Goal: Task Accomplishment & Management: Manage account settings

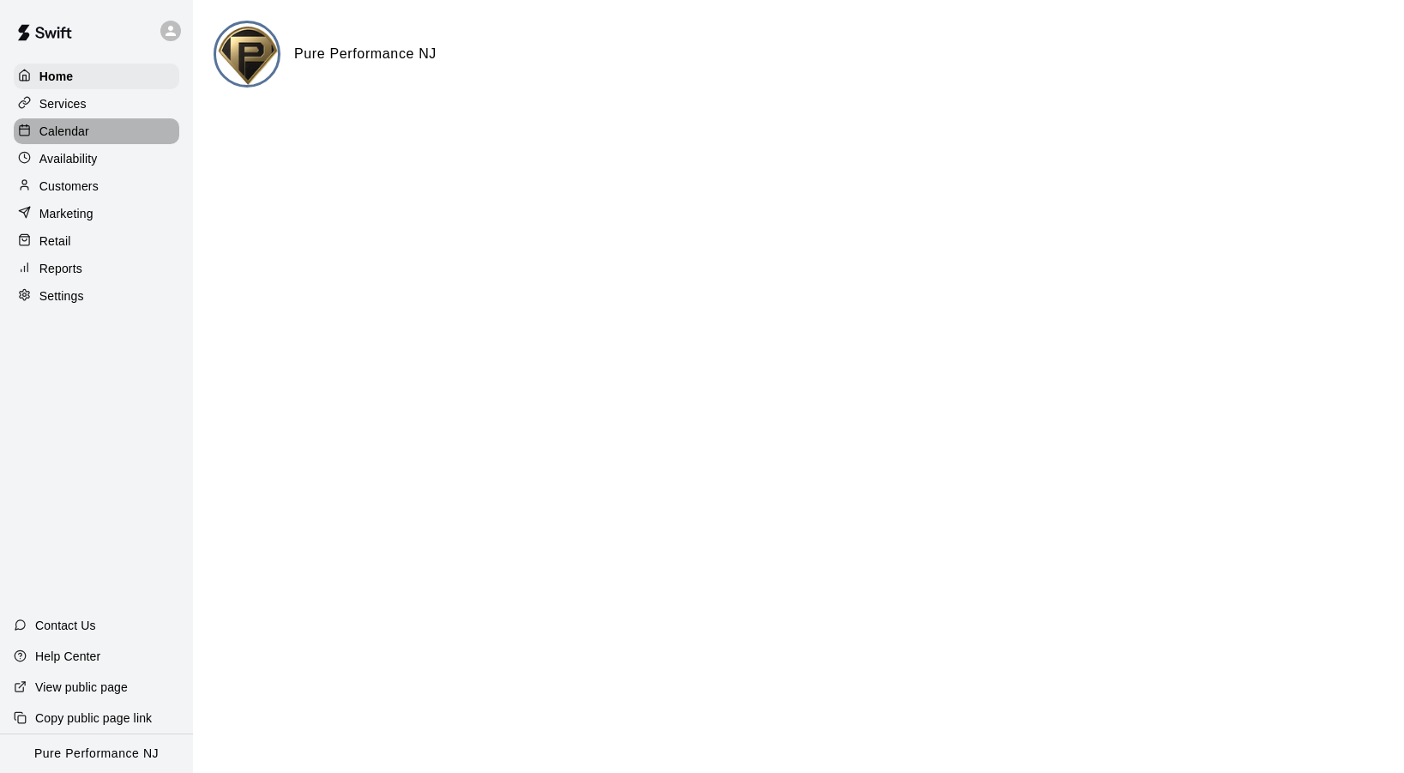
click at [66, 131] on p "Calendar" at bounding box center [64, 131] width 50 height 17
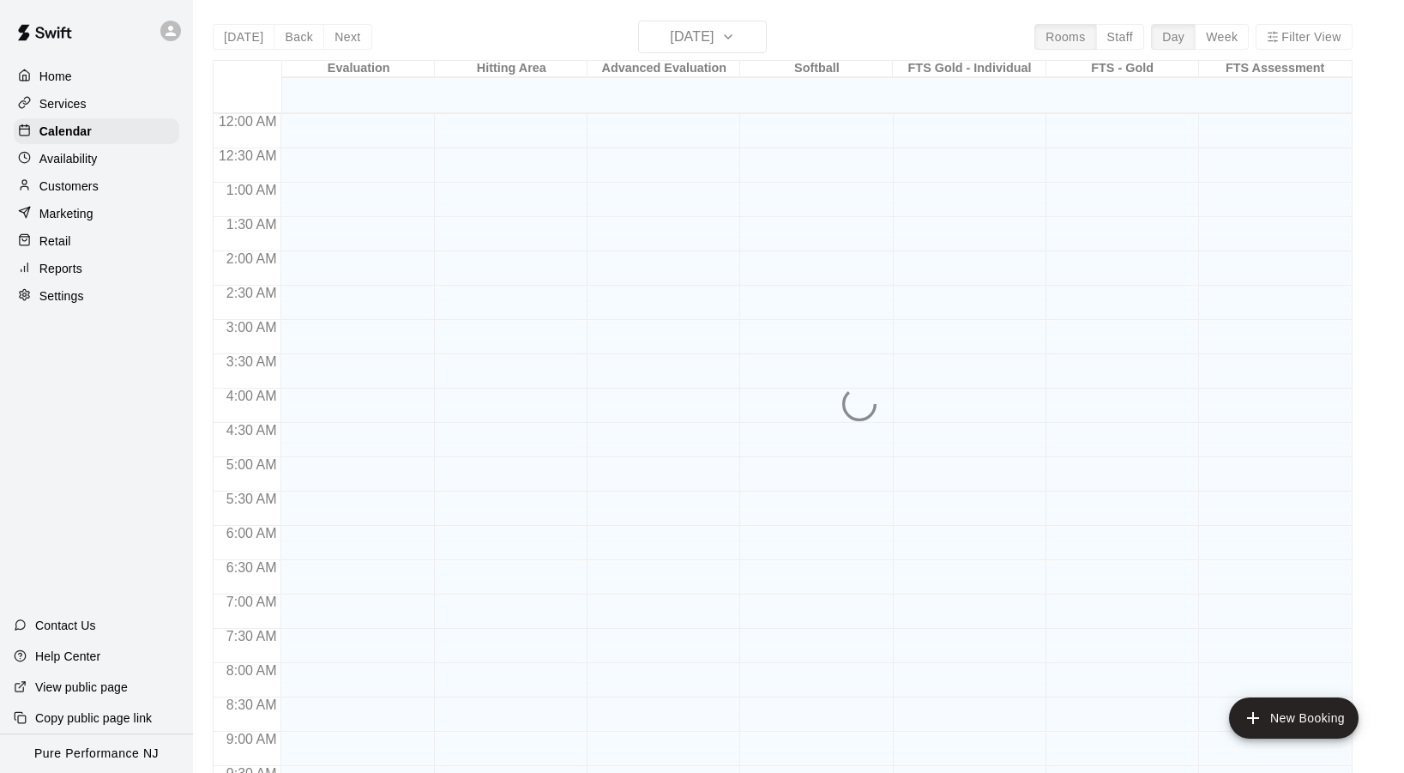
scroll to position [918, 0]
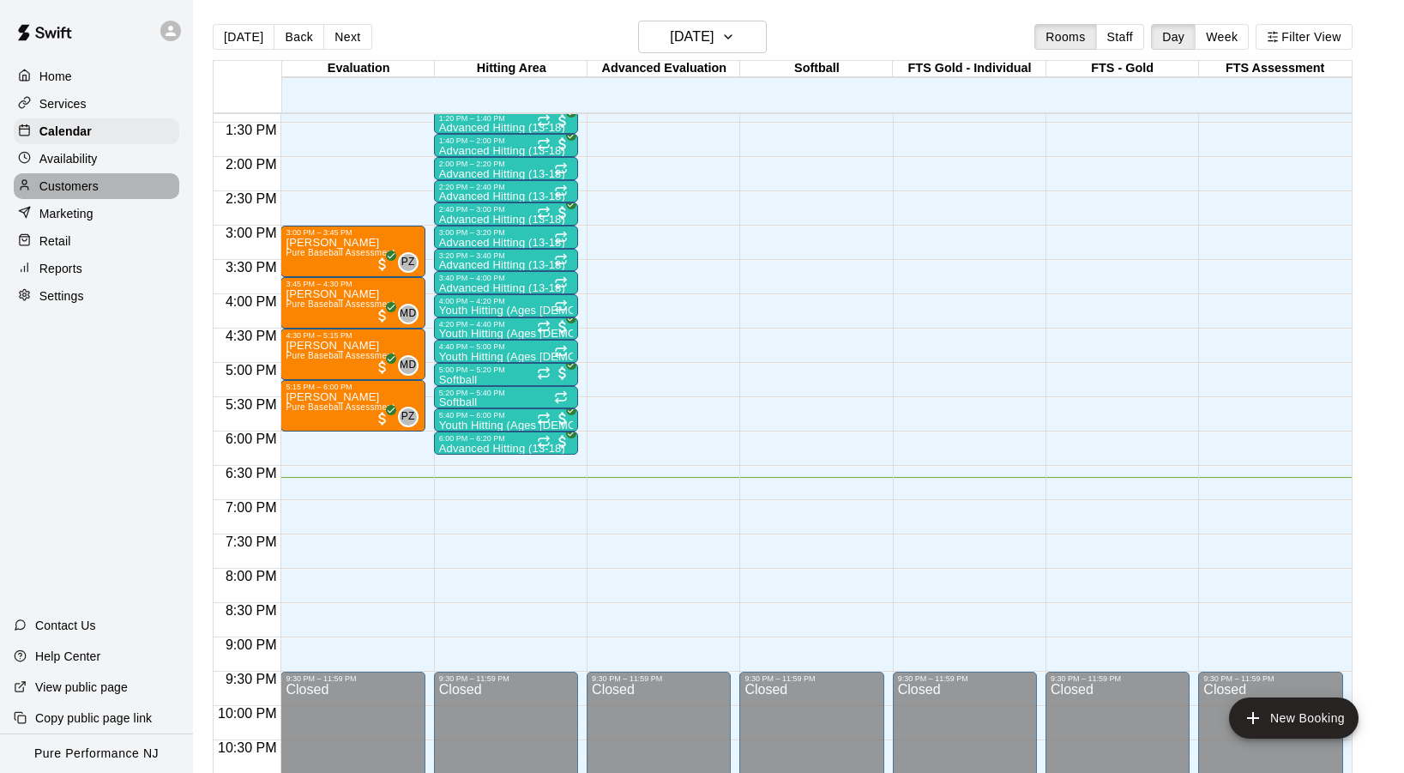
click at [67, 181] on p "Customers" at bounding box center [68, 186] width 59 height 17
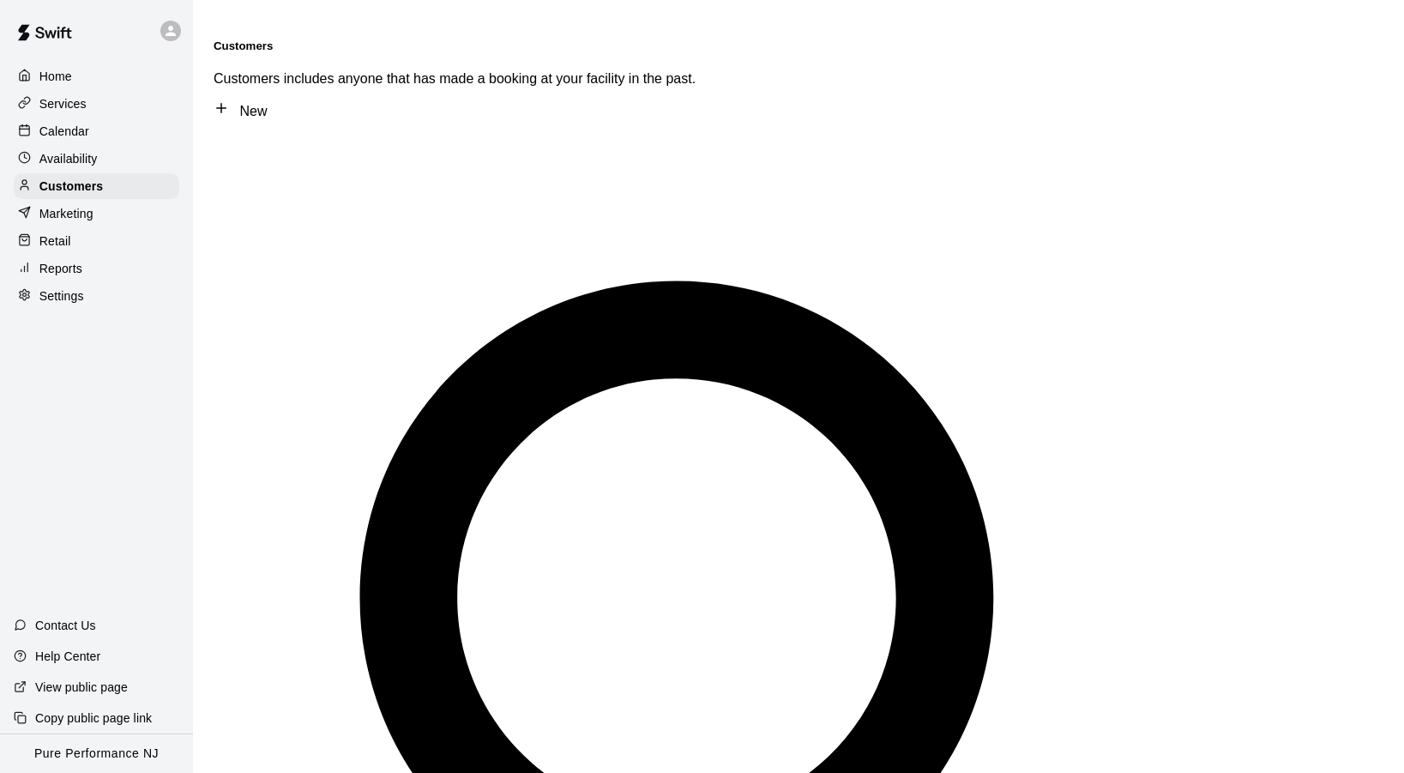
type input "********"
click at [73, 143] on div "Home Services Calendar Availability Customers Marketing Retail Reports Settings" at bounding box center [96, 186] width 193 height 249
click at [73, 132] on p "Calendar" at bounding box center [64, 131] width 50 height 17
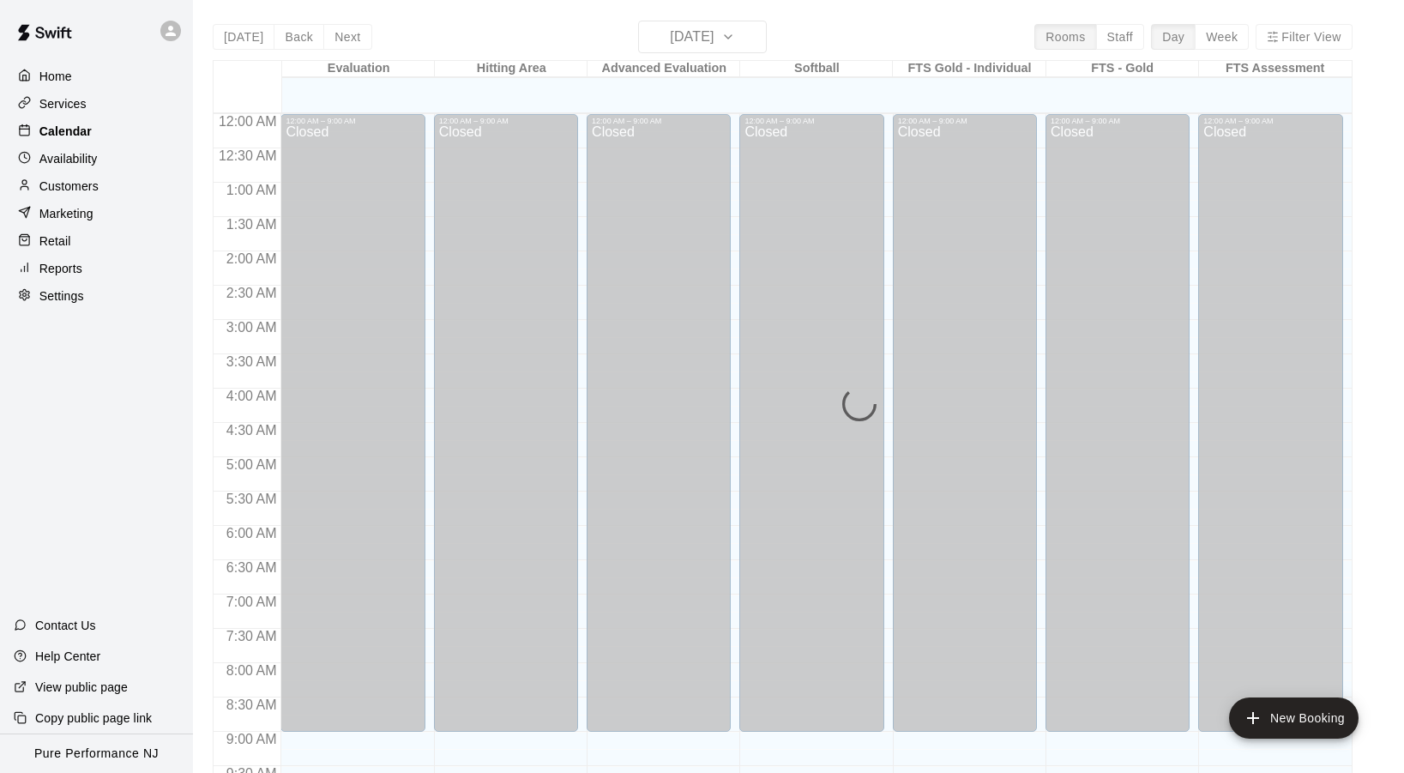
scroll to position [918, 0]
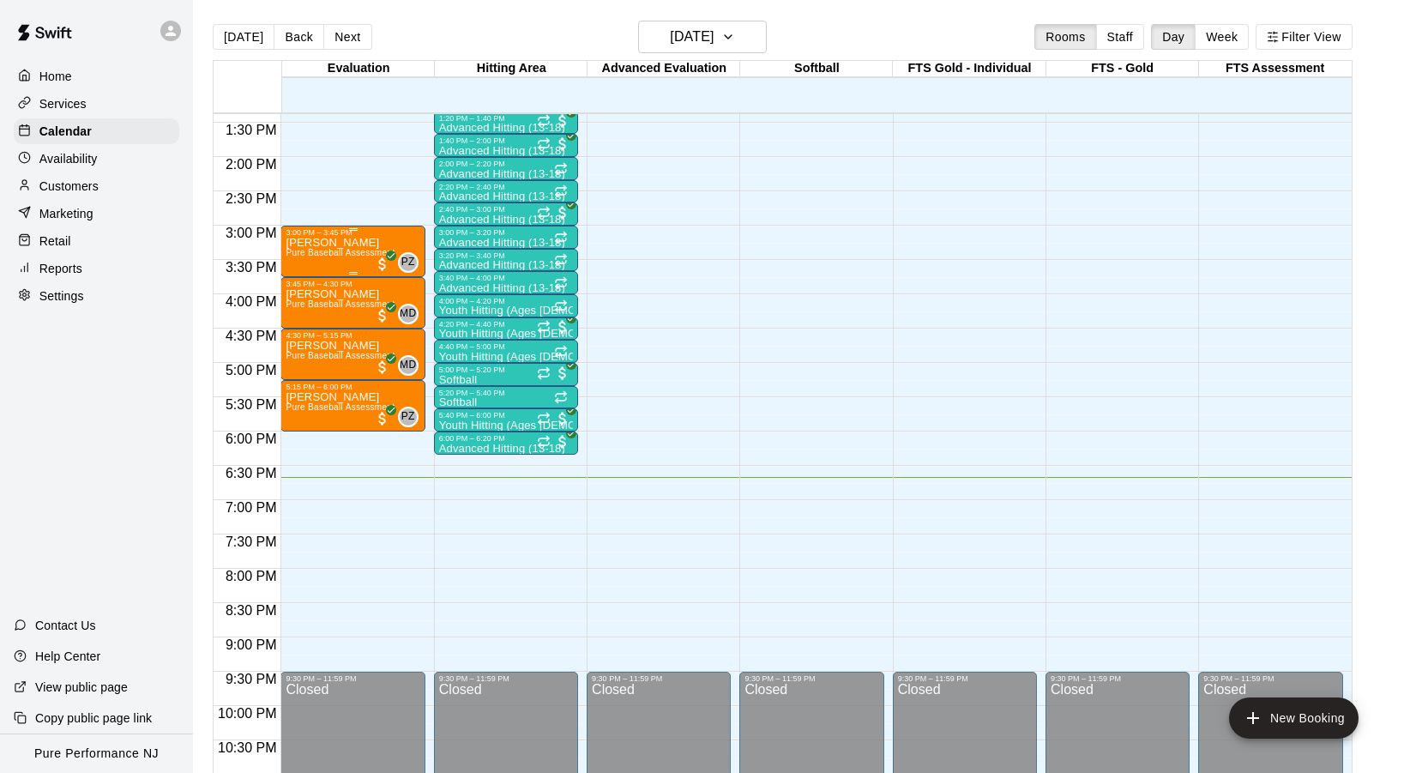
click at [323, 243] on p "[PERSON_NAME]" at bounding box center [340, 243] width 109 height 0
click at [72, 190] on p "Customers" at bounding box center [68, 186] width 59 height 17
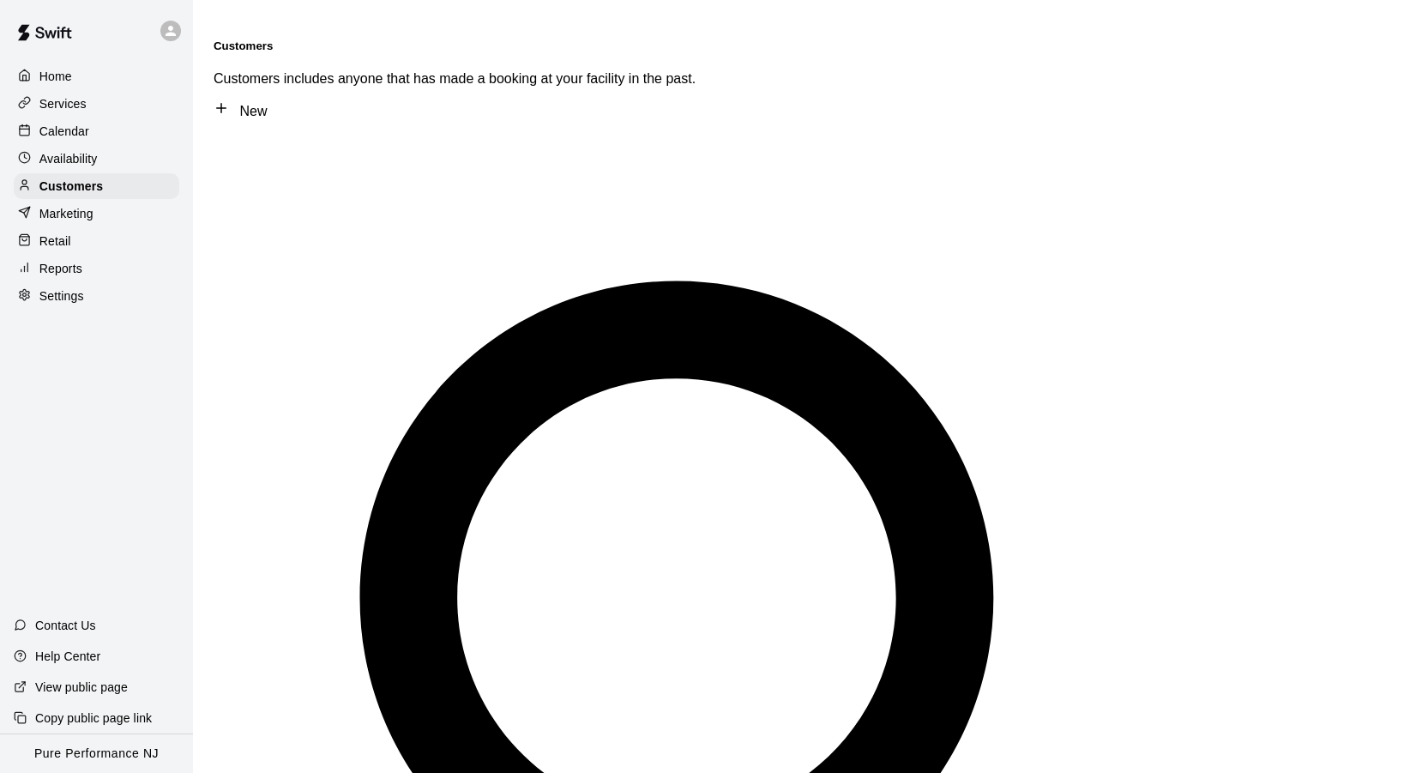
type input "***"
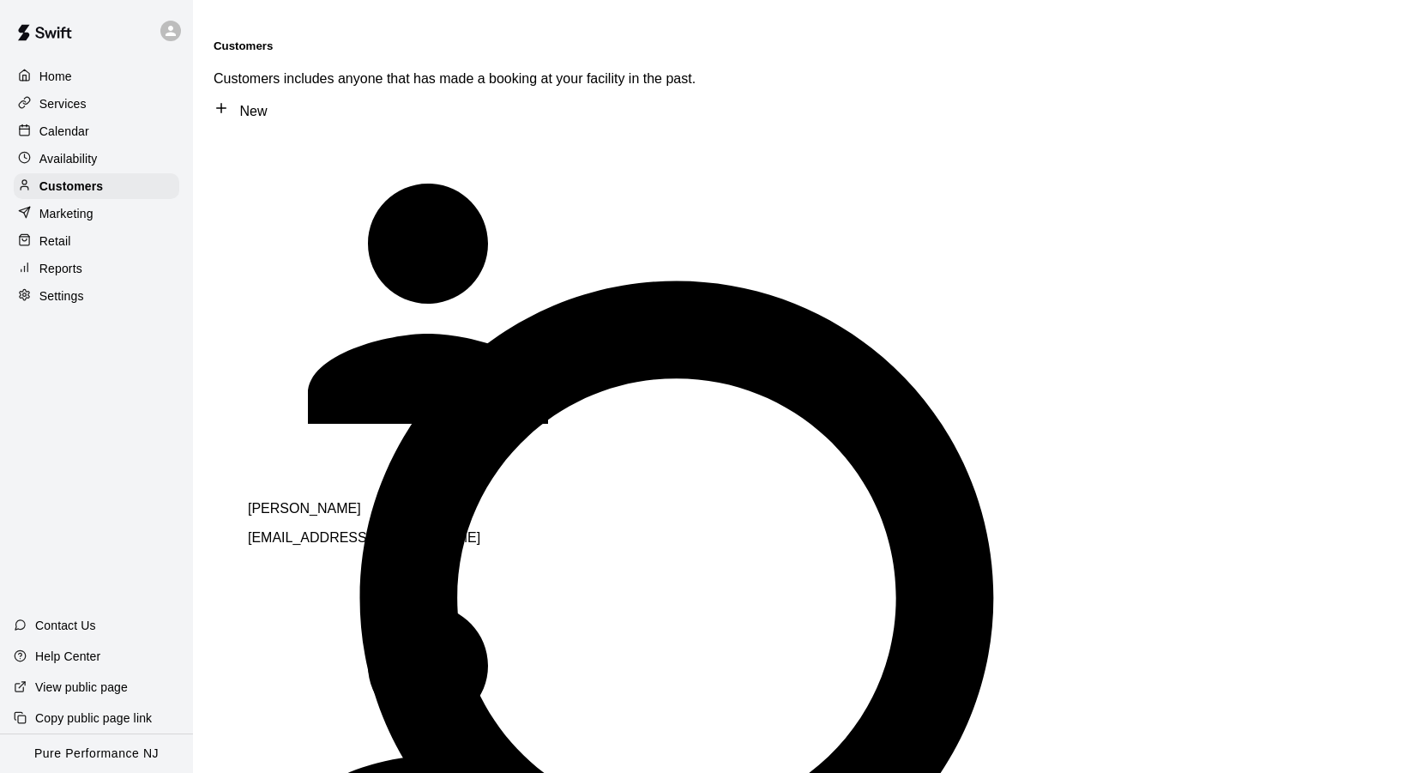
click at [344, 530] on span "[EMAIL_ADDRESS][DOMAIN_NAME]" at bounding box center [364, 537] width 232 height 15
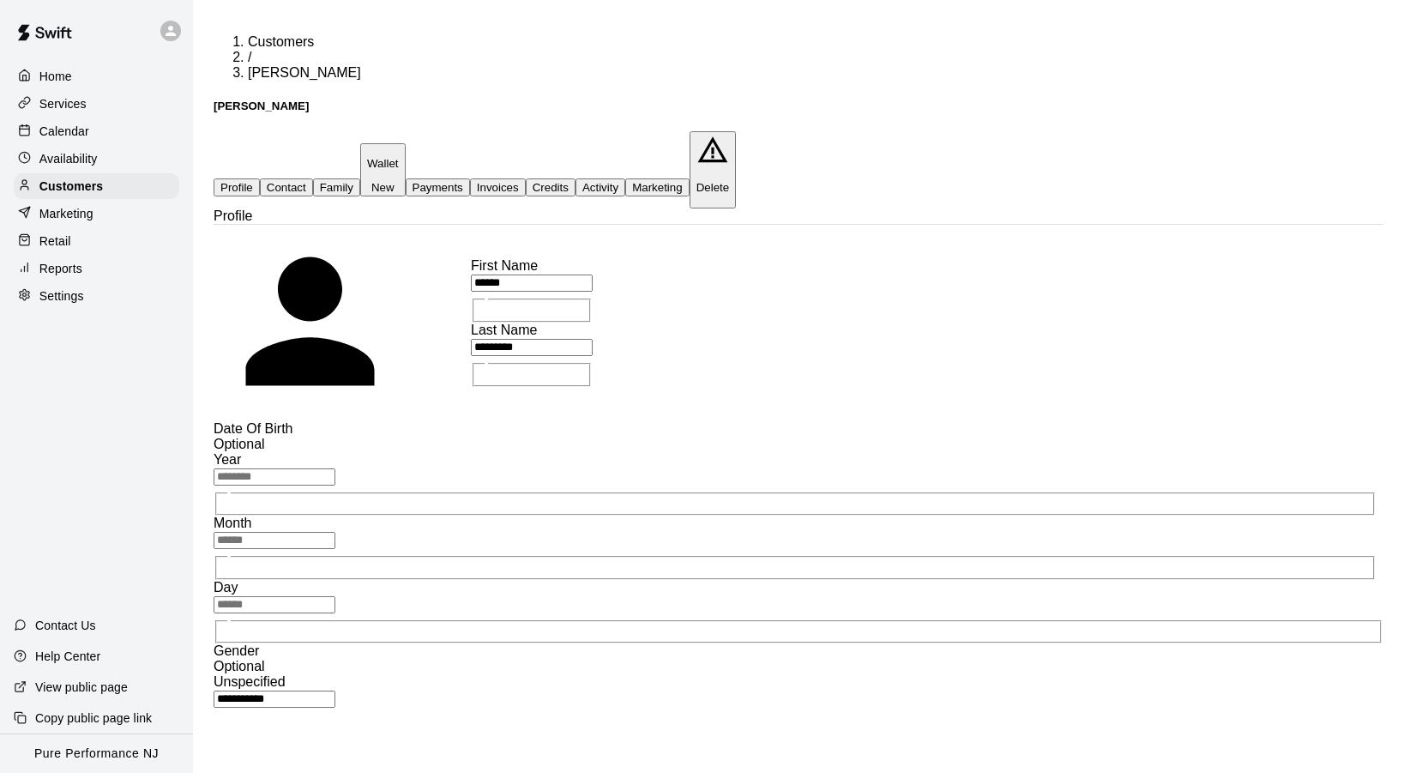
click at [313, 178] on button "Contact" at bounding box center [286, 187] width 53 height 18
select select "**"
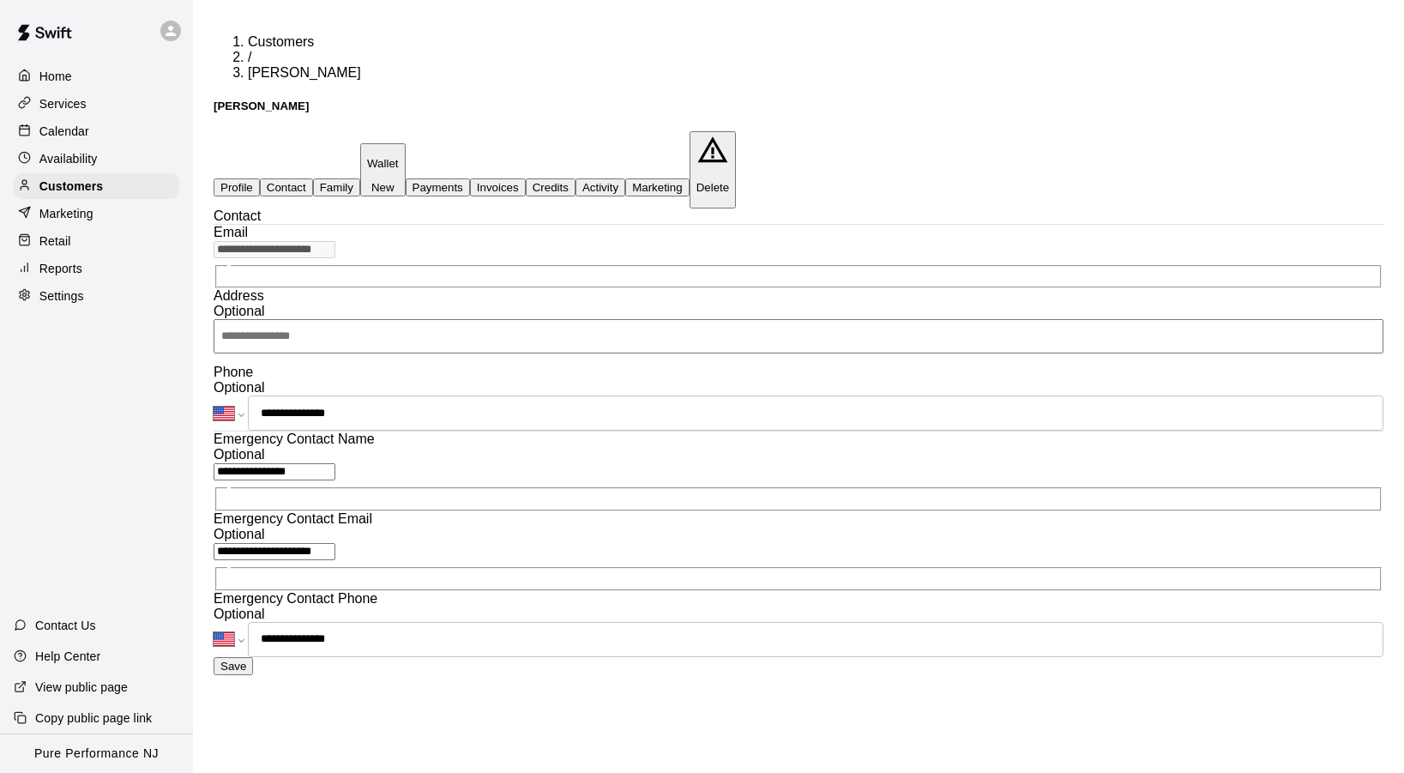
click at [360, 178] on button "Family" at bounding box center [336, 187] width 47 height 18
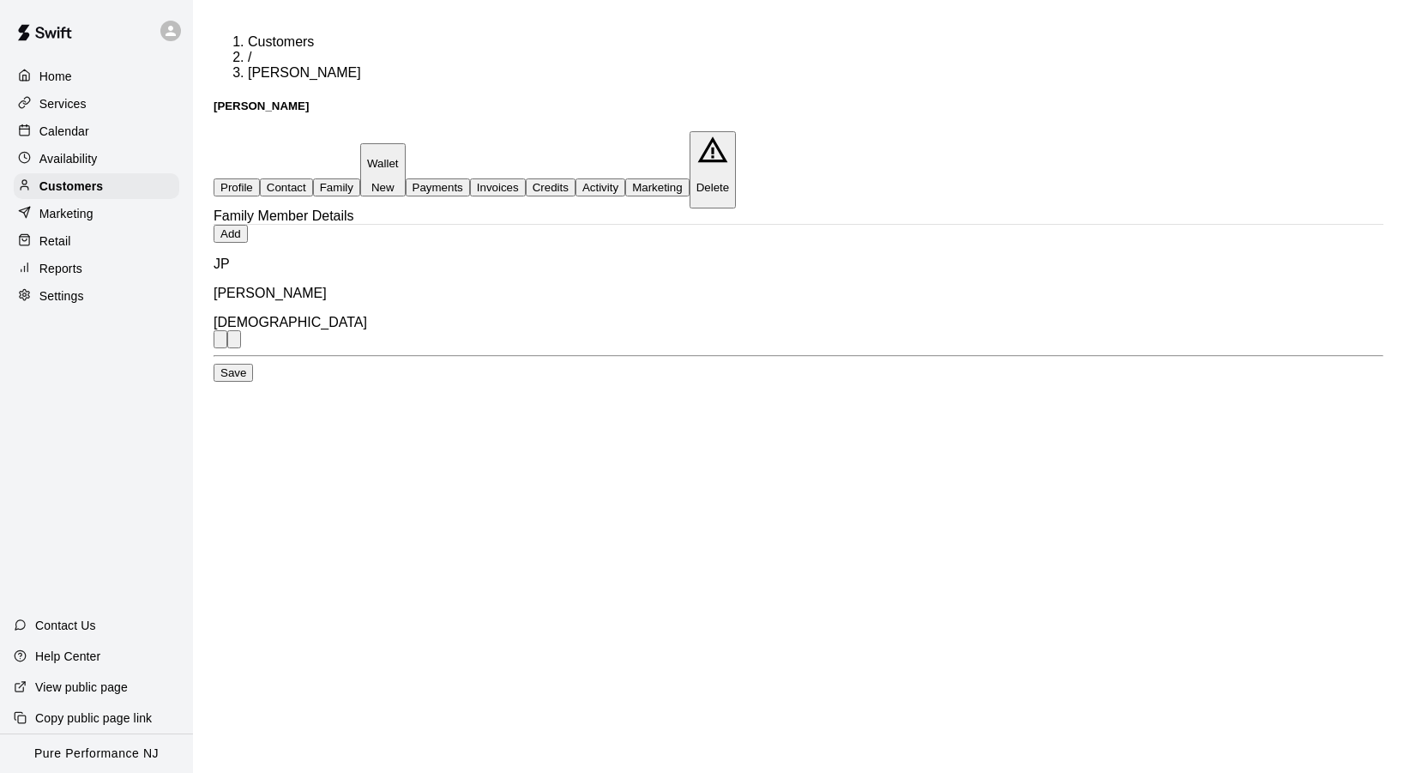
drag, startPoint x: 407, startPoint y: 298, endPoint x: 290, endPoint y: 303, distance: 117.6
click at [290, 303] on div "JP [PERSON_NAME] [DEMOGRAPHIC_DATA]" at bounding box center [799, 302] width 1170 height 92
copy p "[PERSON_NAME]"
click at [489, 333] on div "JP [PERSON_NAME] [DEMOGRAPHIC_DATA]" at bounding box center [799, 302] width 1170 height 92
click at [57, 181] on p "Customers" at bounding box center [70, 186] width 63 height 17
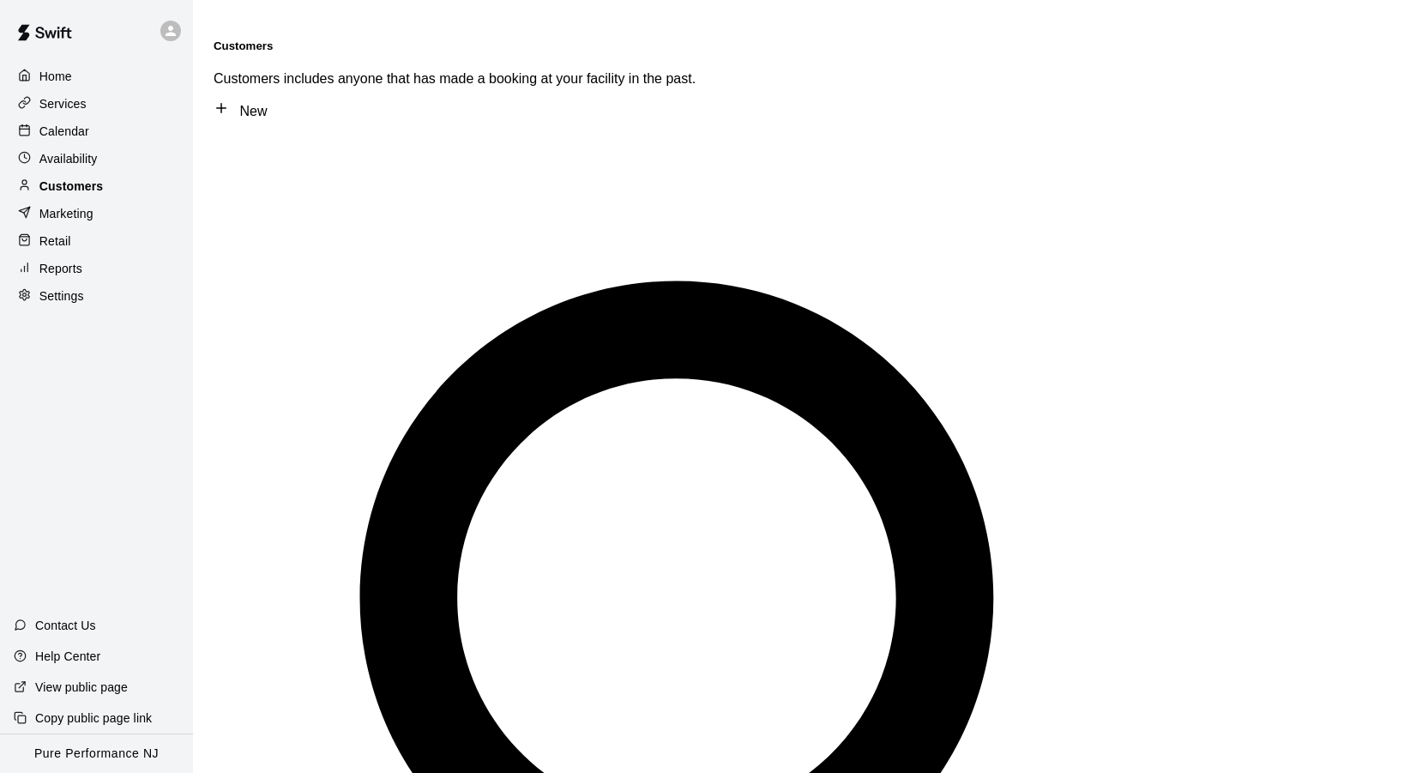
click at [90, 184] on p "Customers" at bounding box center [70, 186] width 63 height 17
click at [57, 75] on p "Home" at bounding box center [55, 76] width 33 height 17
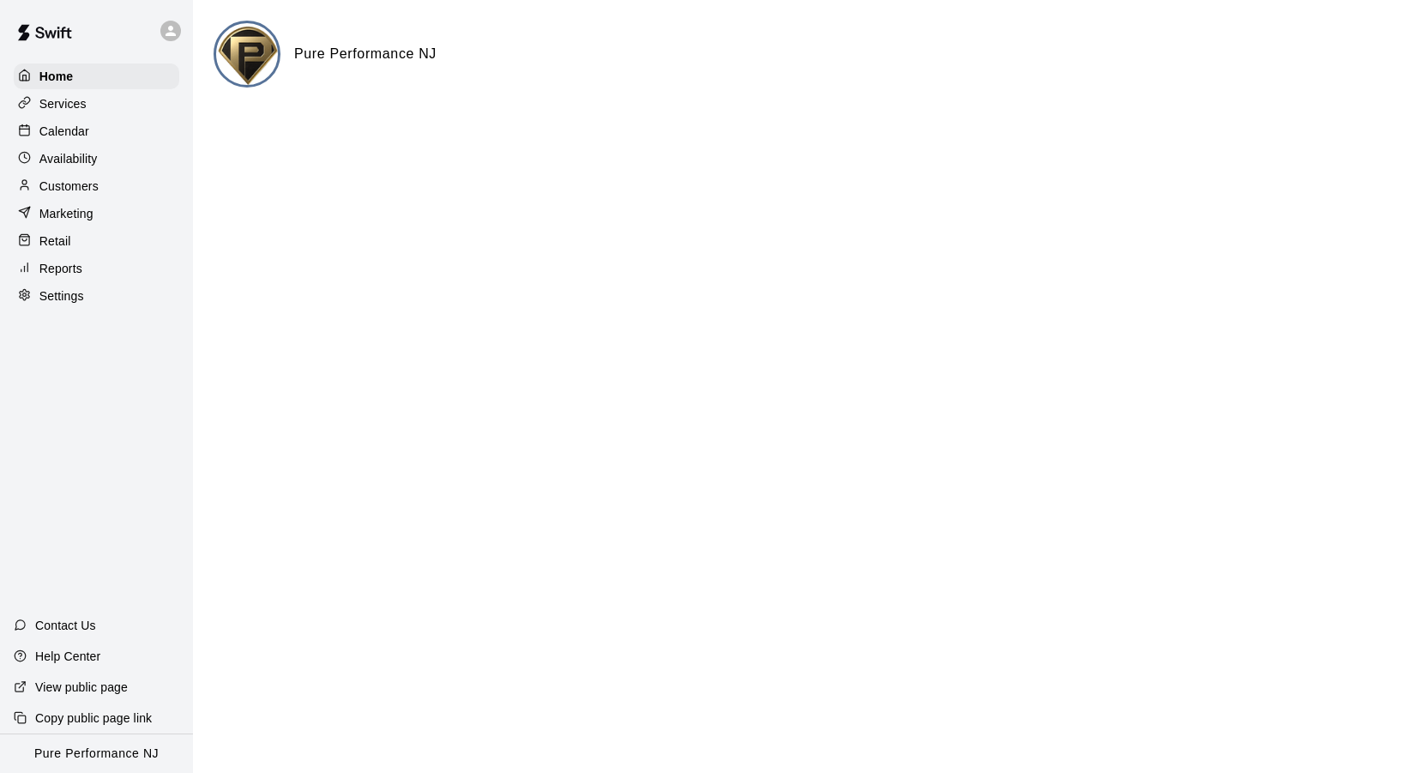
click at [66, 133] on p "Calendar" at bounding box center [64, 131] width 50 height 17
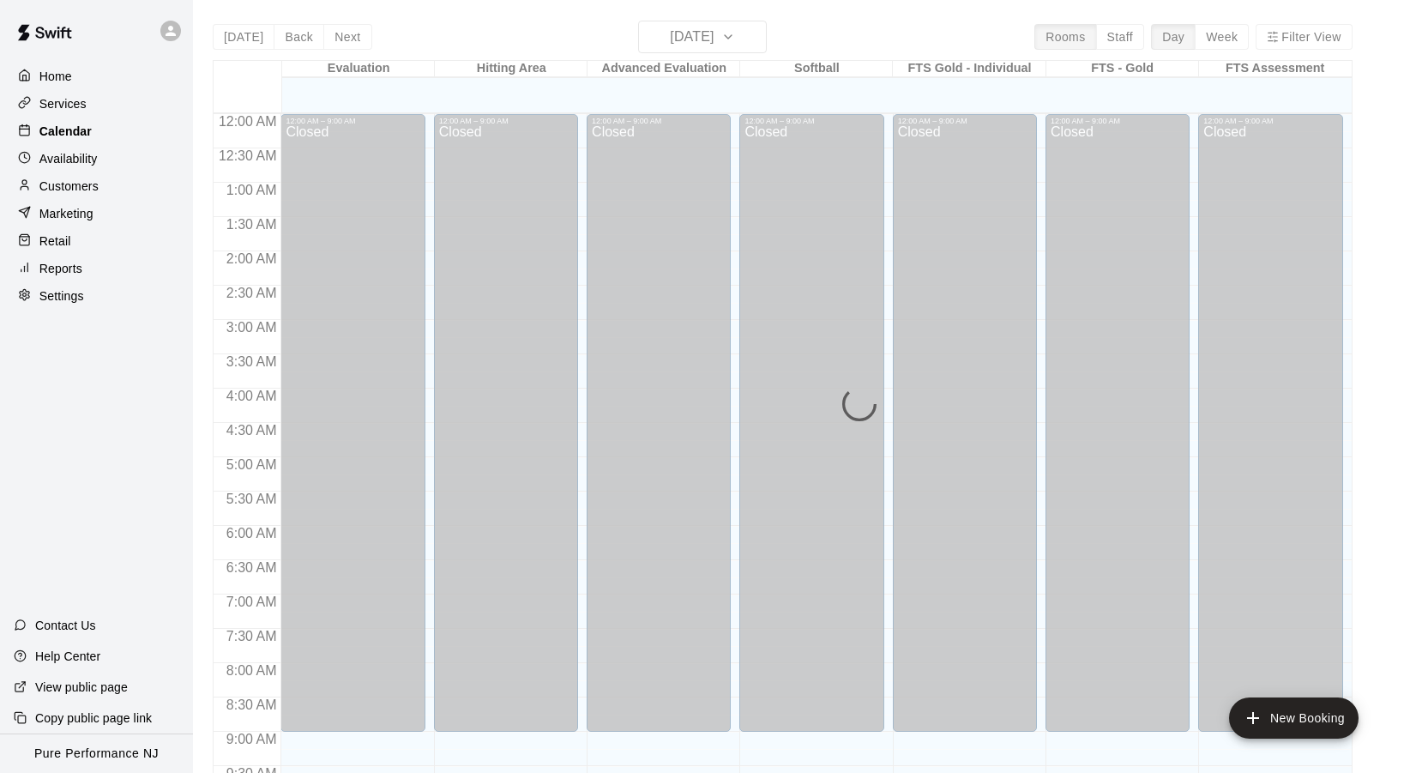
scroll to position [918, 0]
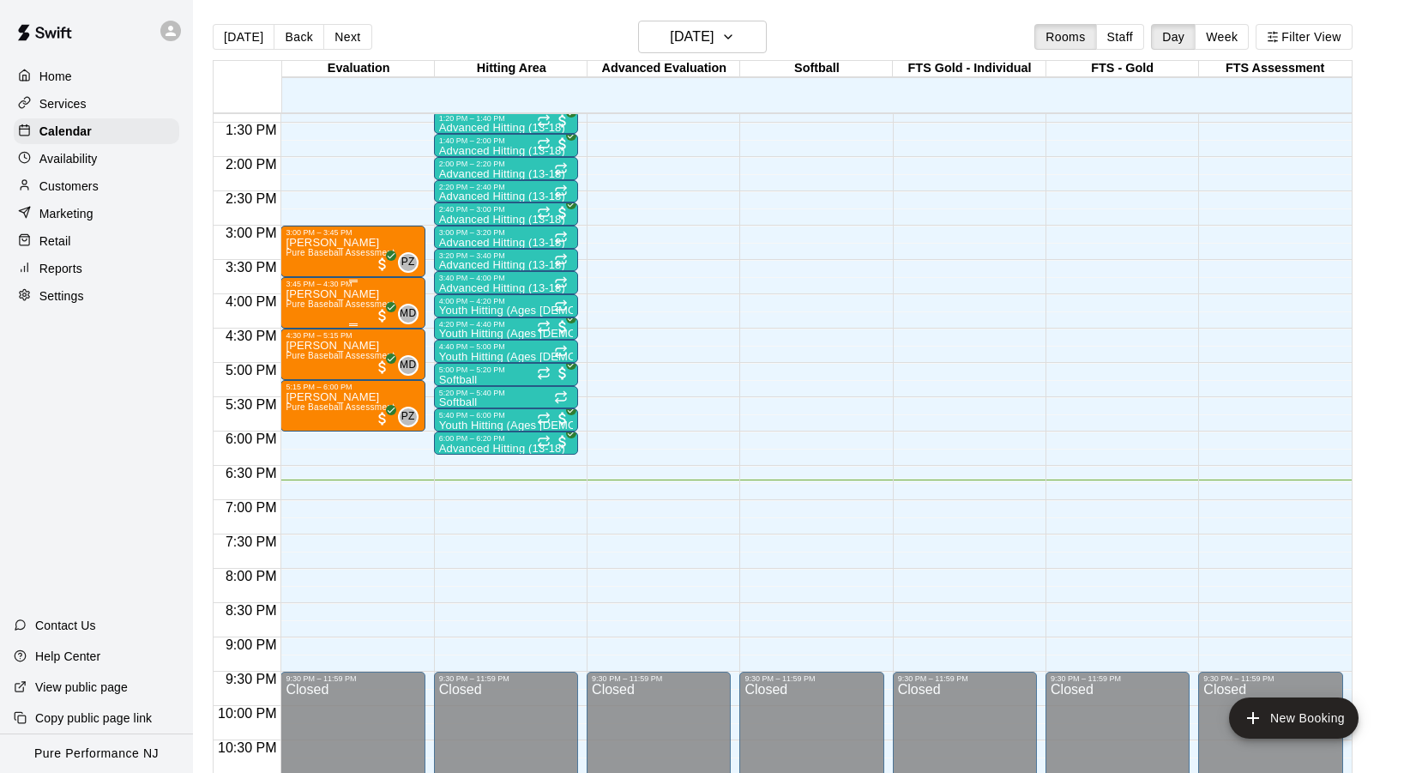
click at [352, 307] on span "Pure Baseball Assessment" at bounding box center [340, 303] width 109 height 9
click at [57, 184] on p "Customers" at bounding box center [68, 186] width 59 height 17
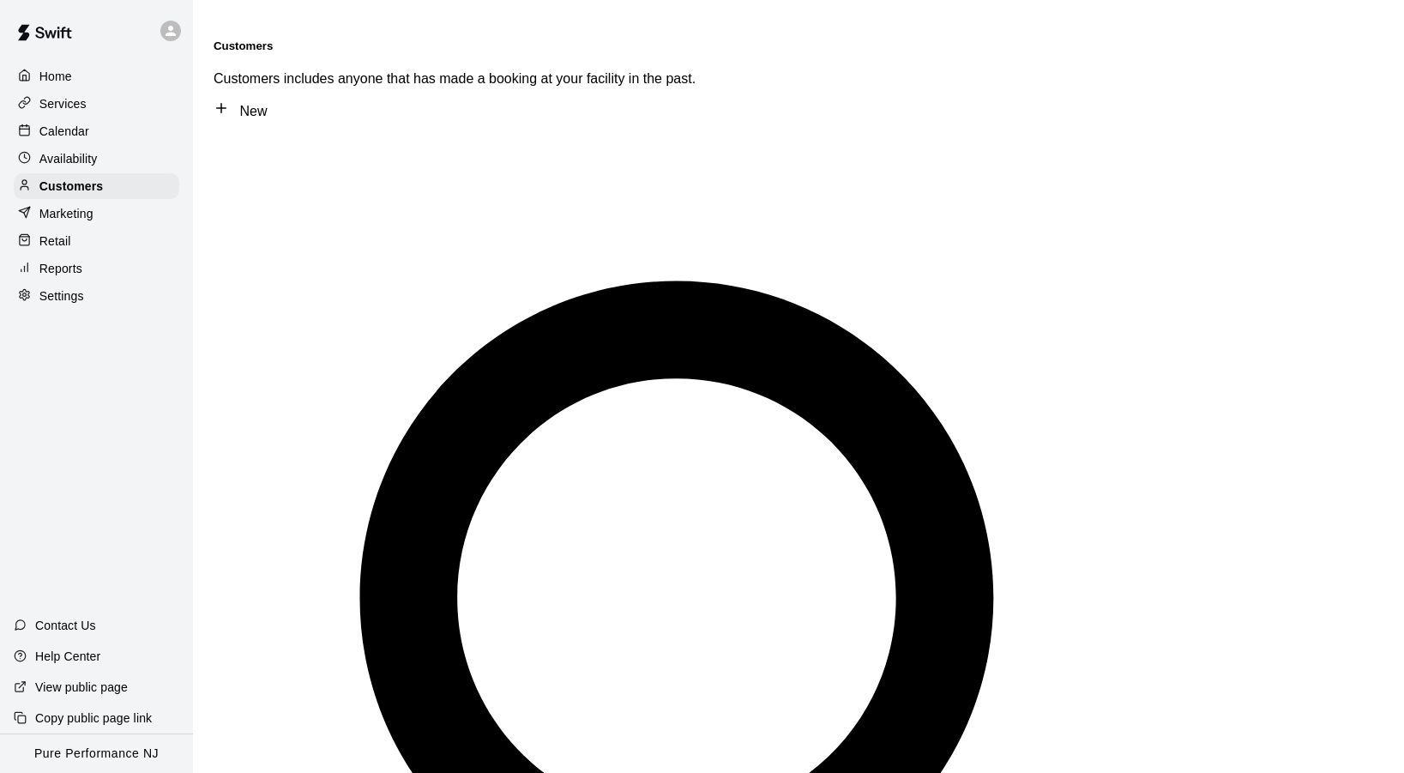
type input "***"
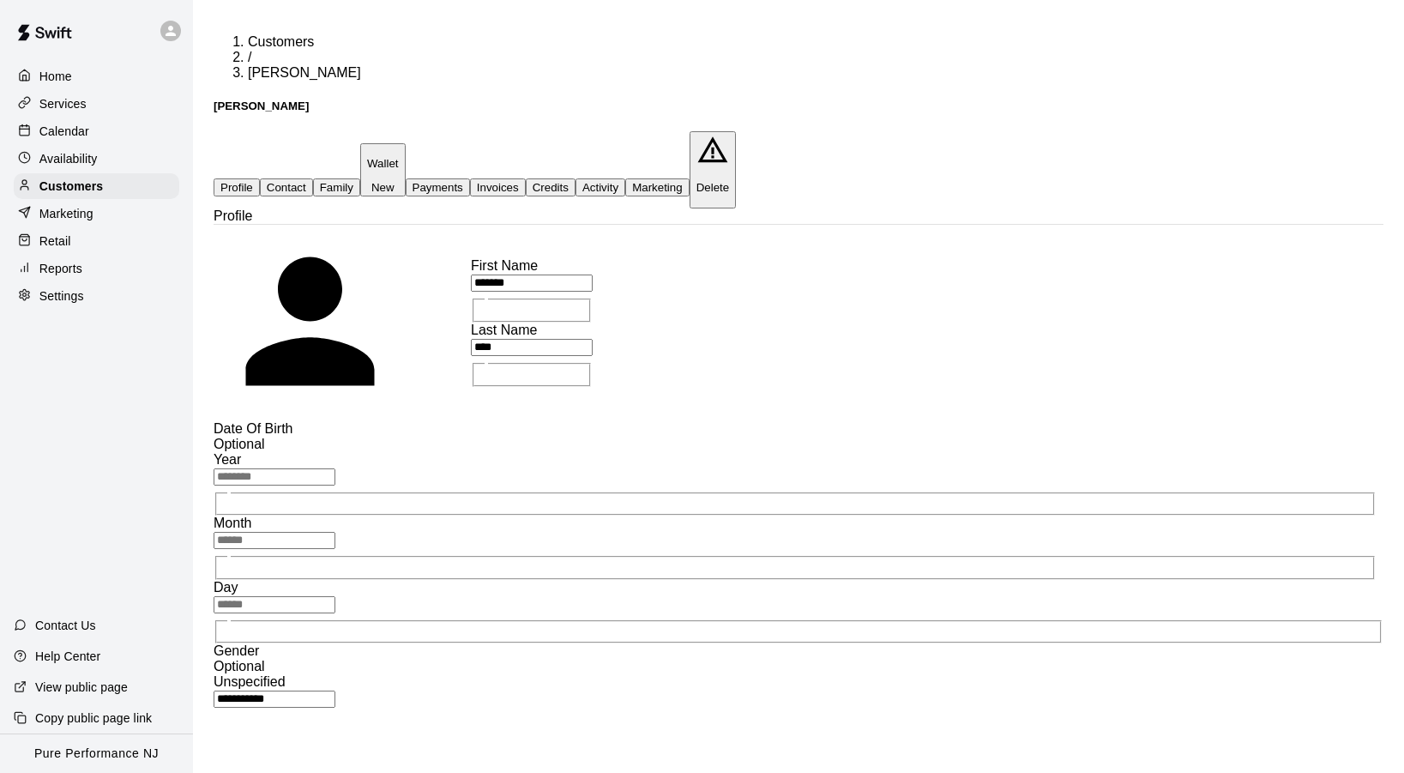
click at [313, 178] on button "Contact" at bounding box center [286, 187] width 53 height 18
select select "**"
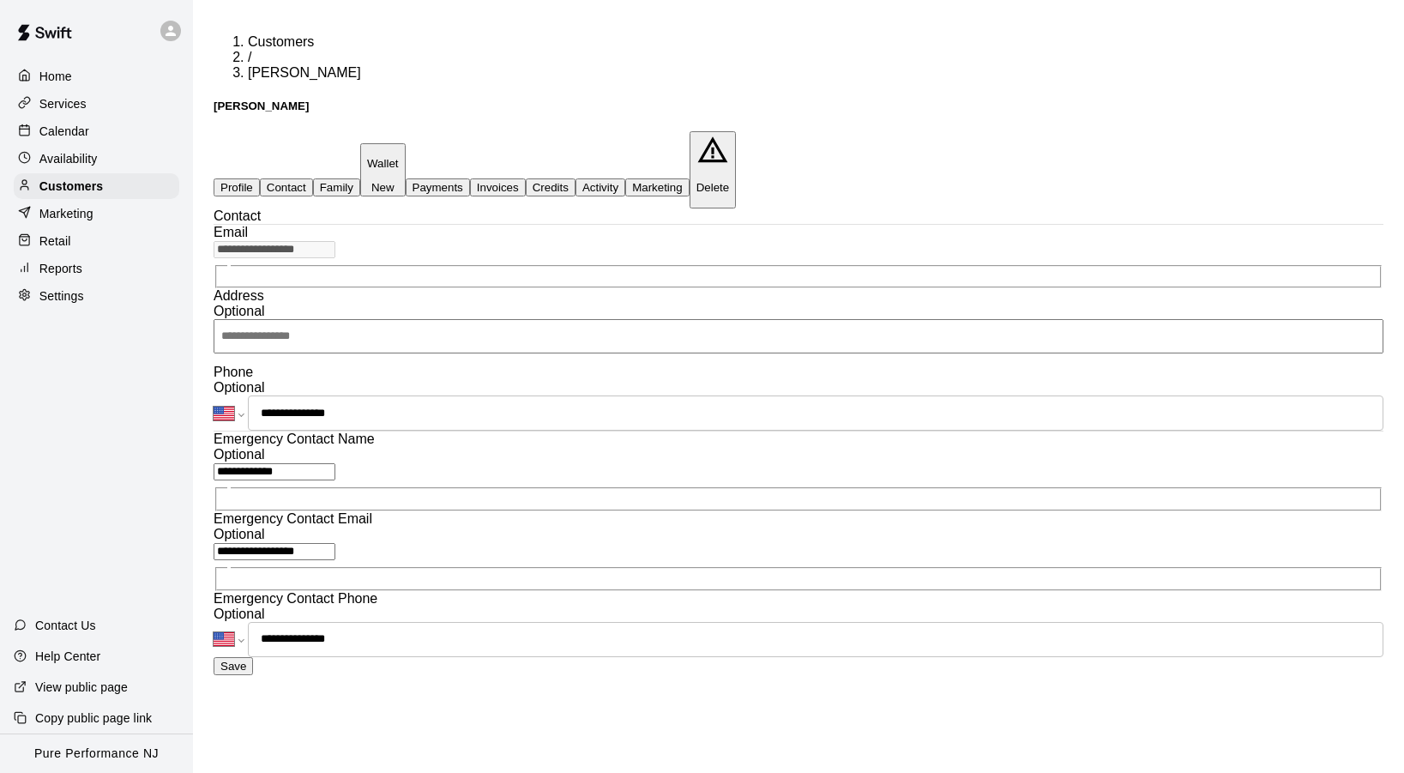
click at [252, 178] on button "Profile" at bounding box center [237, 187] width 46 height 18
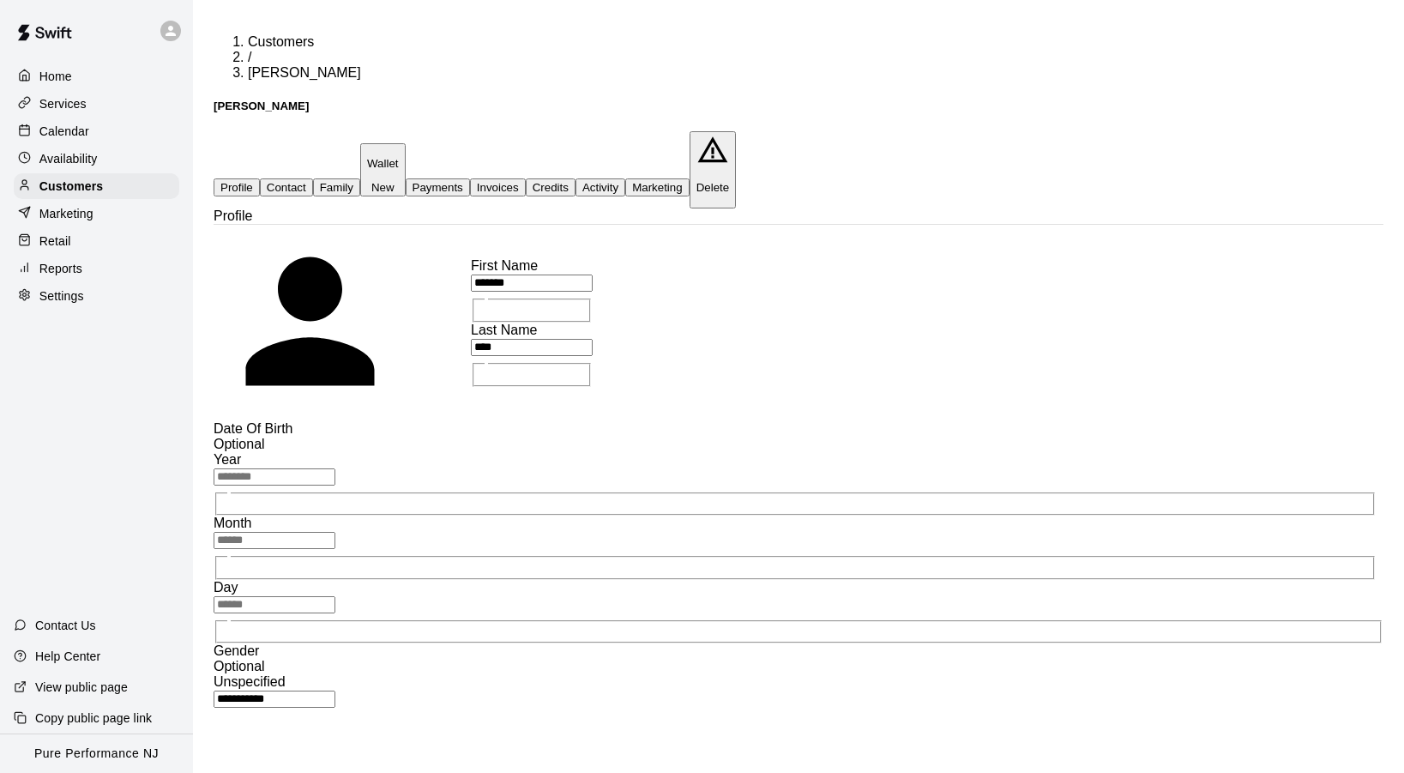
drag, startPoint x: 413, startPoint y: 264, endPoint x: 331, endPoint y: 264, distance: 81.5
click at [81, 131] on p "Calendar" at bounding box center [64, 131] width 50 height 17
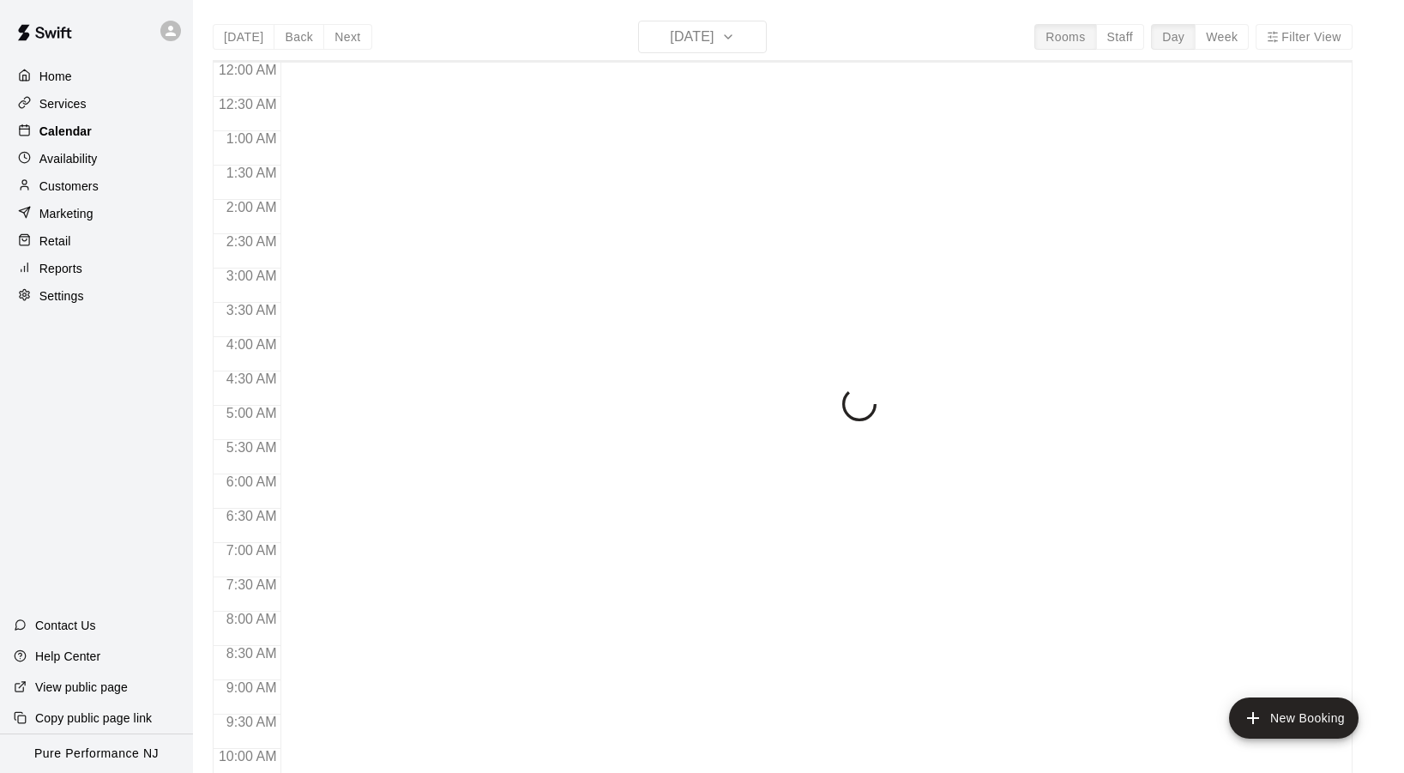
scroll to position [918, 0]
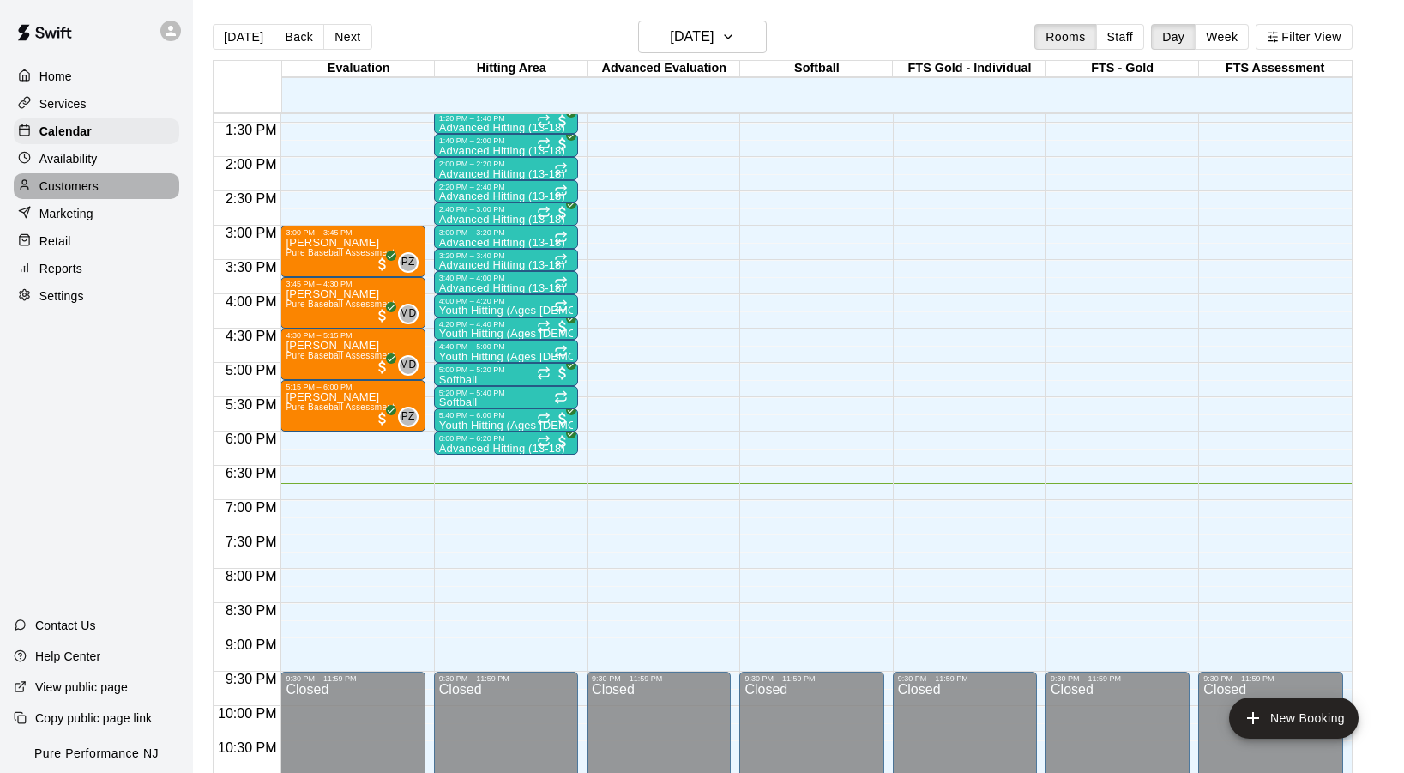
click at [88, 191] on p "Customers" at bounding box center [68, 186] width 59 height 17
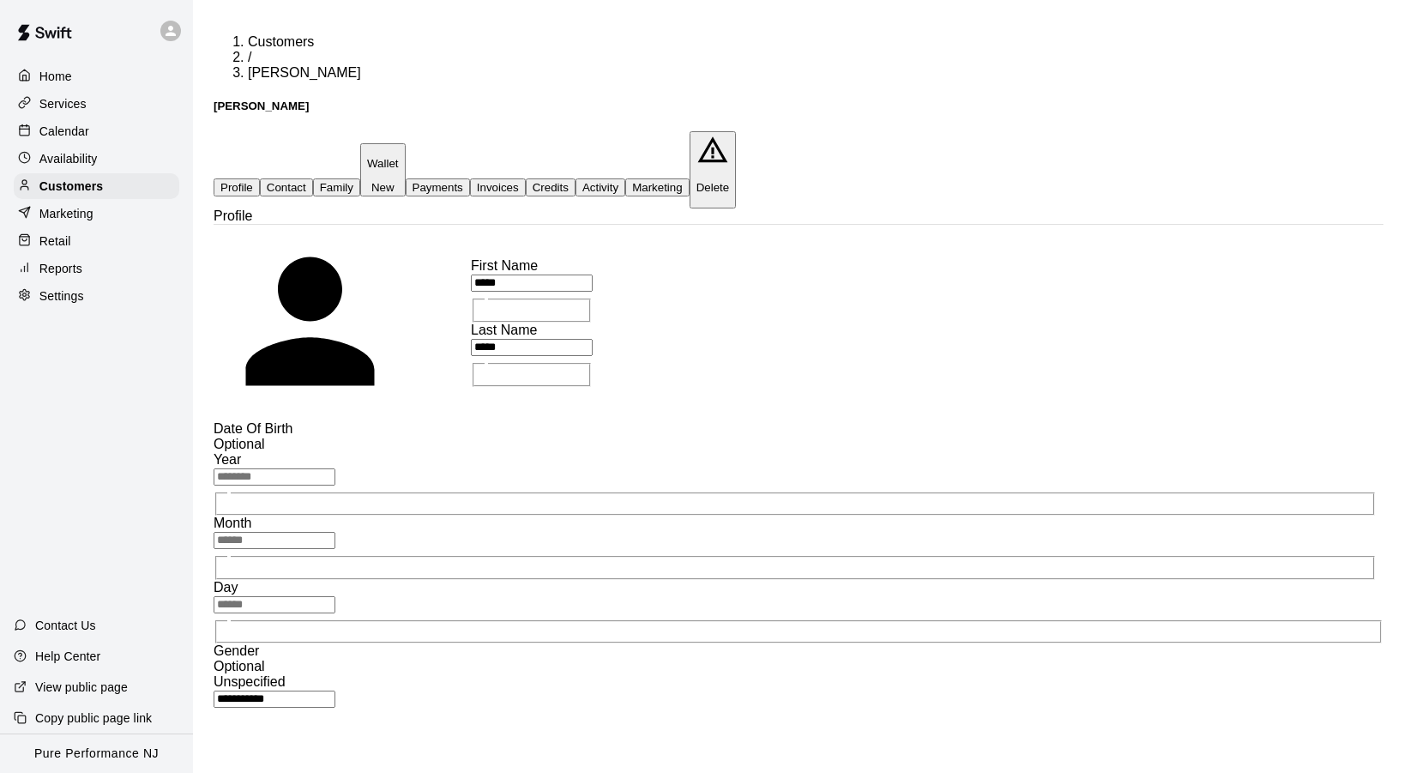
click at [313, 178] on button "Contact" at bounding box center [286, 187] width 53 height 18
select select "**"
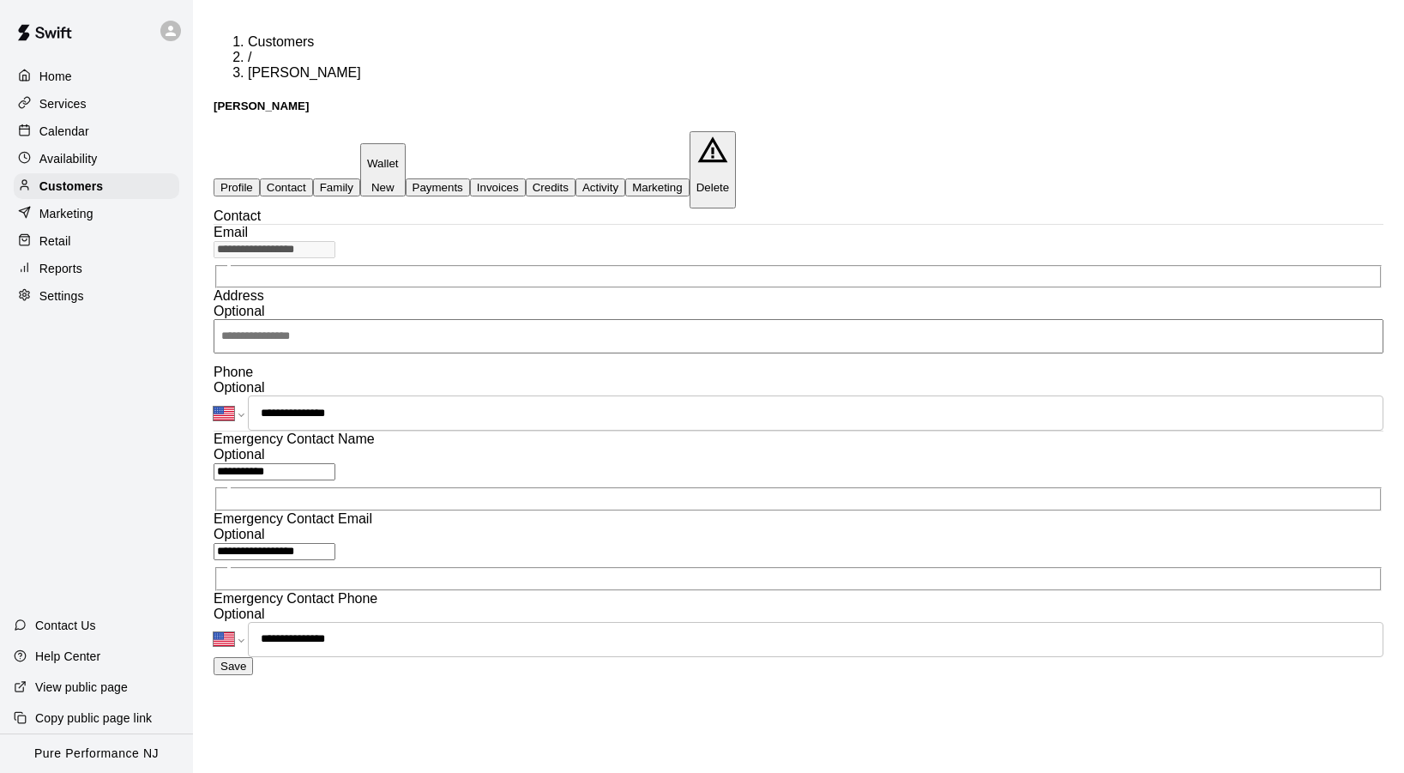
click at [360, 178] on button "Family" at bounding box center [336, 187] width 47 height 18
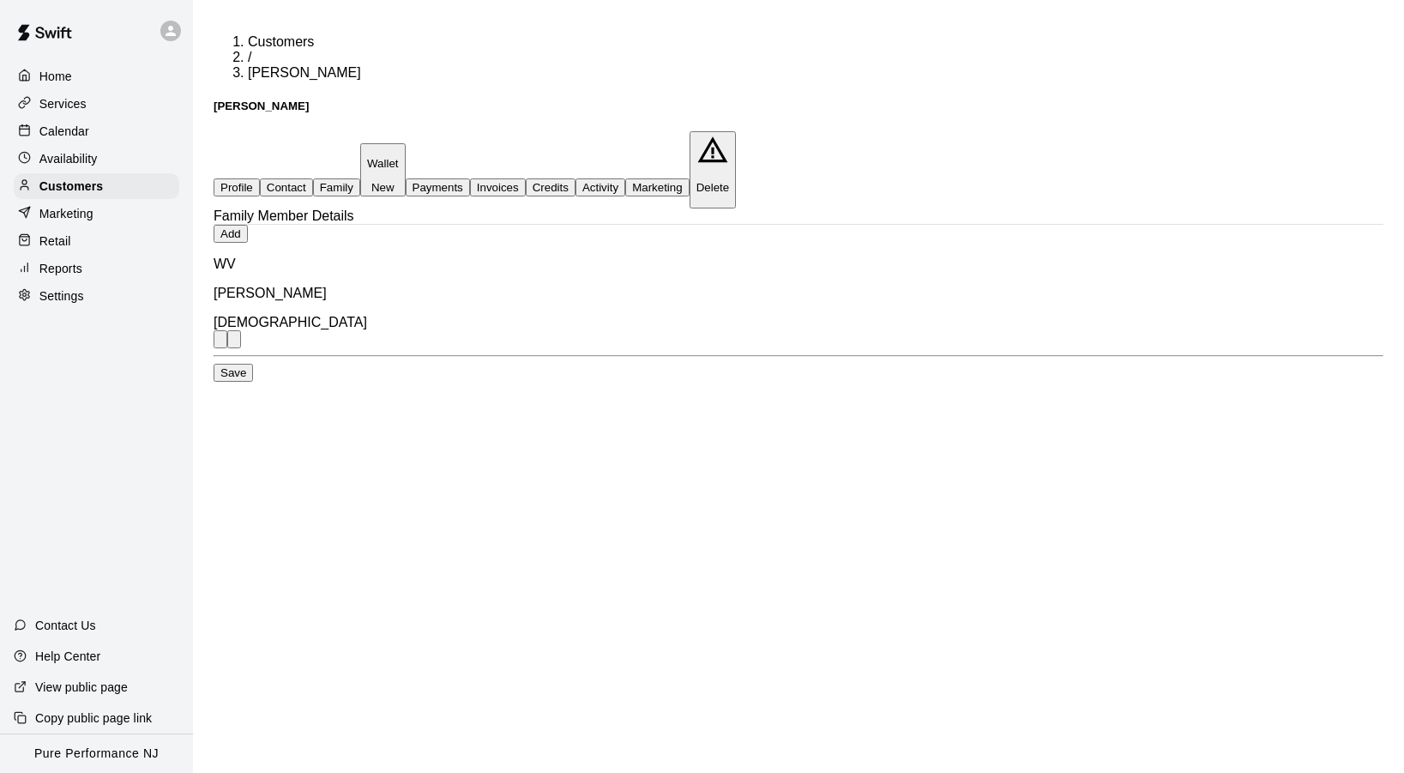
drag, startPoint x: 374, startPoint y: 300, endPoint x: 292, endPoint y: 296, distance: 82.5
click at [292, 296] on div "WV [PERSON_NAME] [DEMOGRAPHIC_DATA]" at bounding box center [799, 302] width 1170 height 92
copy p "[PERSON_NAME]"
click at [313, 178] on button "Contact" at bounding box center [286, 187] width 53 height 18
select select "**"
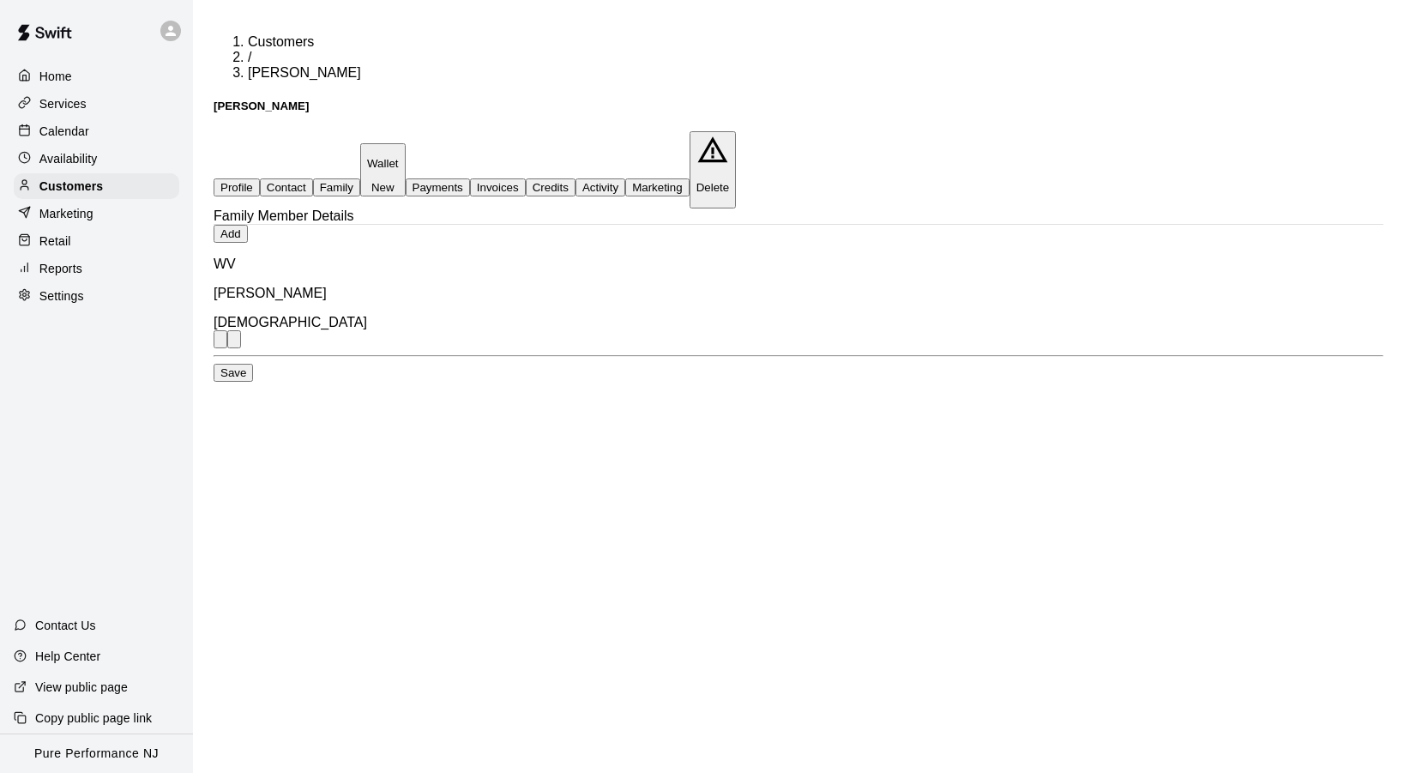
select select "**"
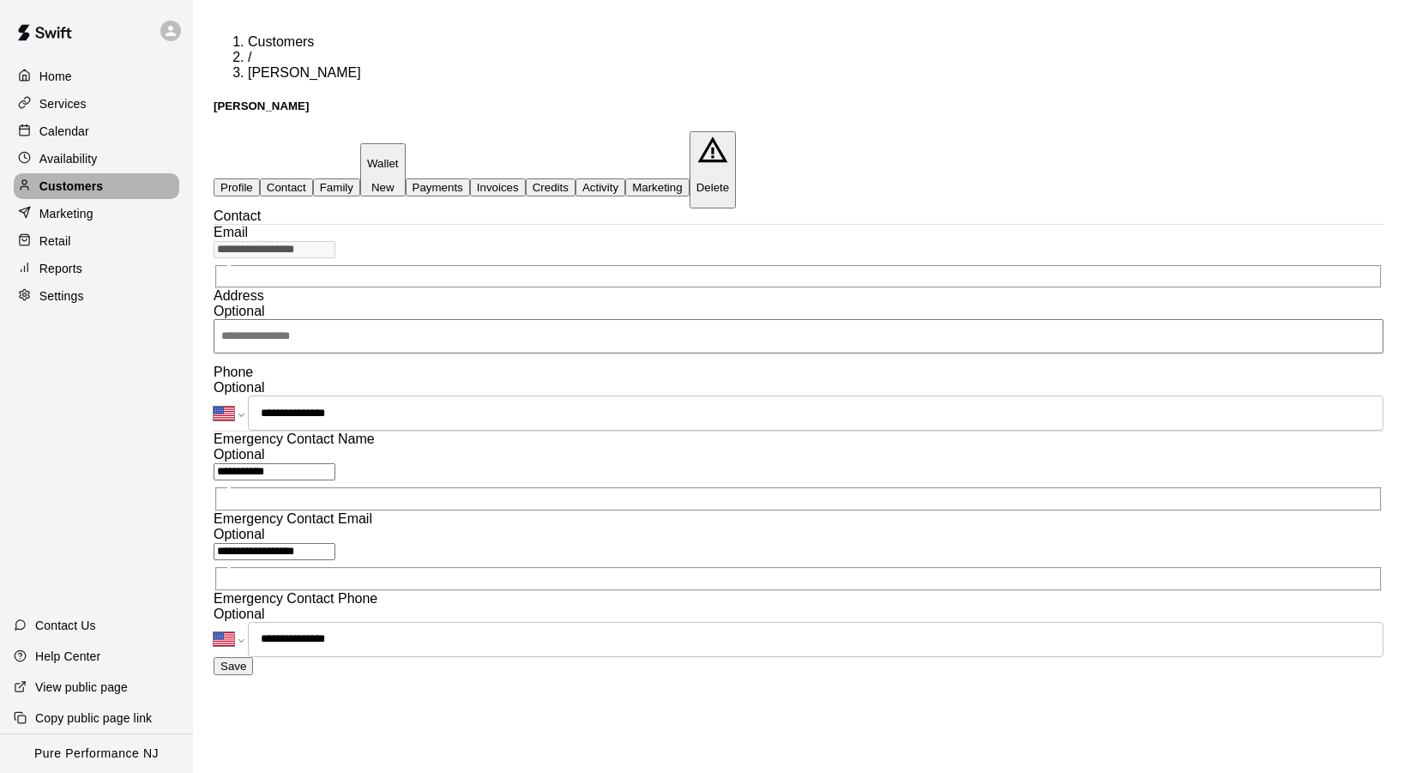
click at [68, 180] on p "Customers" at bounding box center [70, 186] width 63 height 17
